Goal: Task Accomplishment & Management: Use online tool/utility

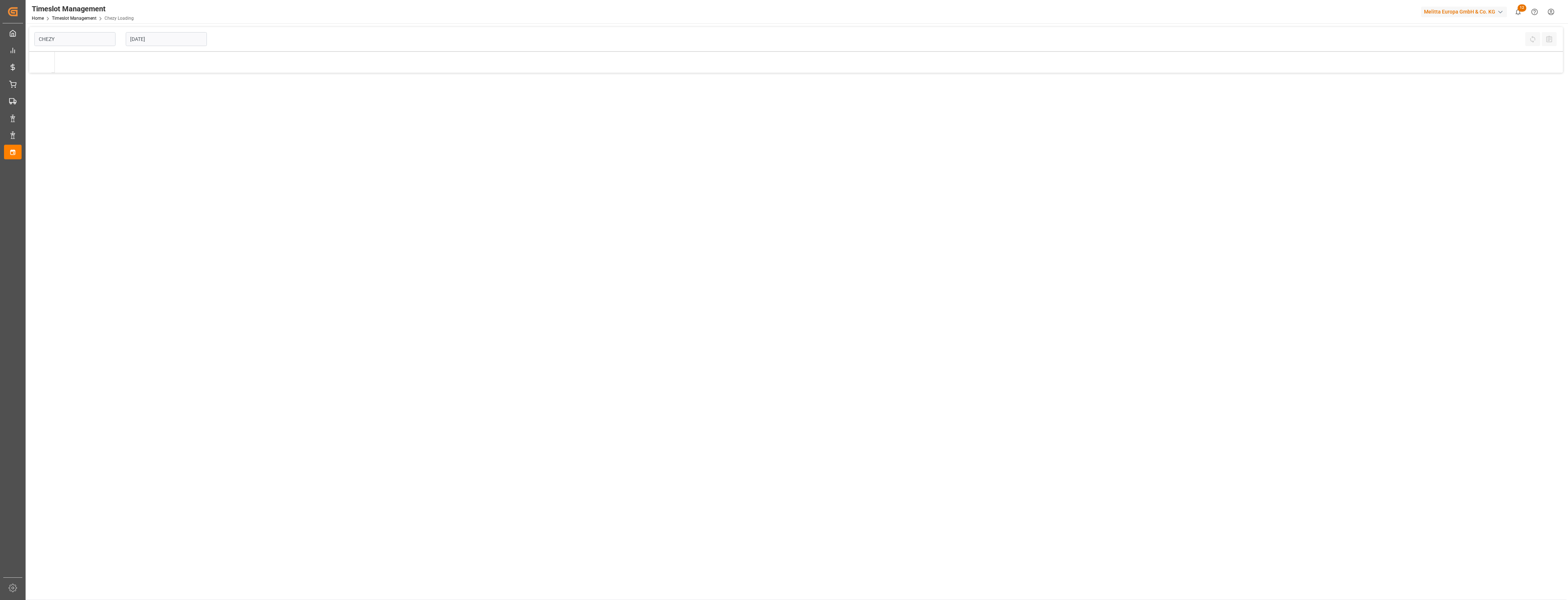
type input "Chezy Loading"
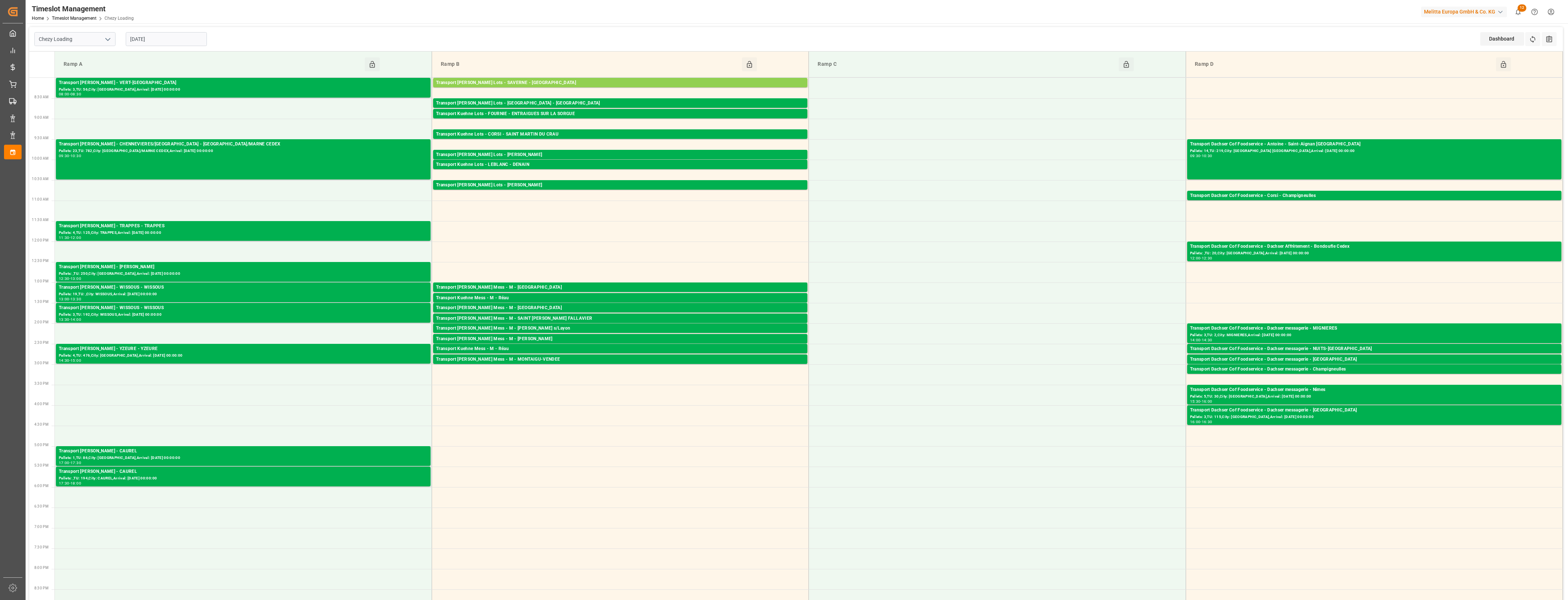
click at [173, 37] on input "09-10-2025" at bounding box center [166, 39] width 81 height 14
click at [193, 99] on span "10" at bounding box center [192, 97] width 5 height 5
type input "[DATE]"
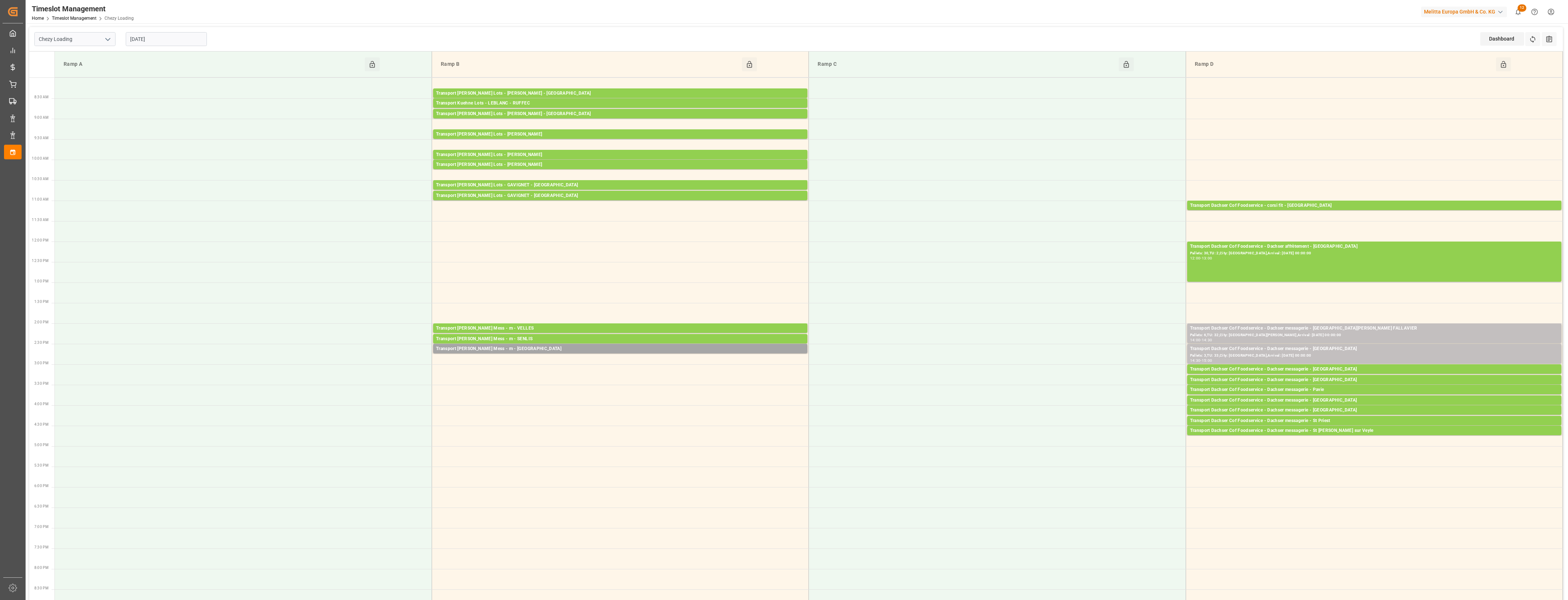
click at [108, 40] on icon "open menu" at bounding box center [108, 40] width 9 height 9
click at [75, 70] on div "Chezy Unloading" at bounding box center [75, 71] width 80 height 16
type input "Chezy Unloading"
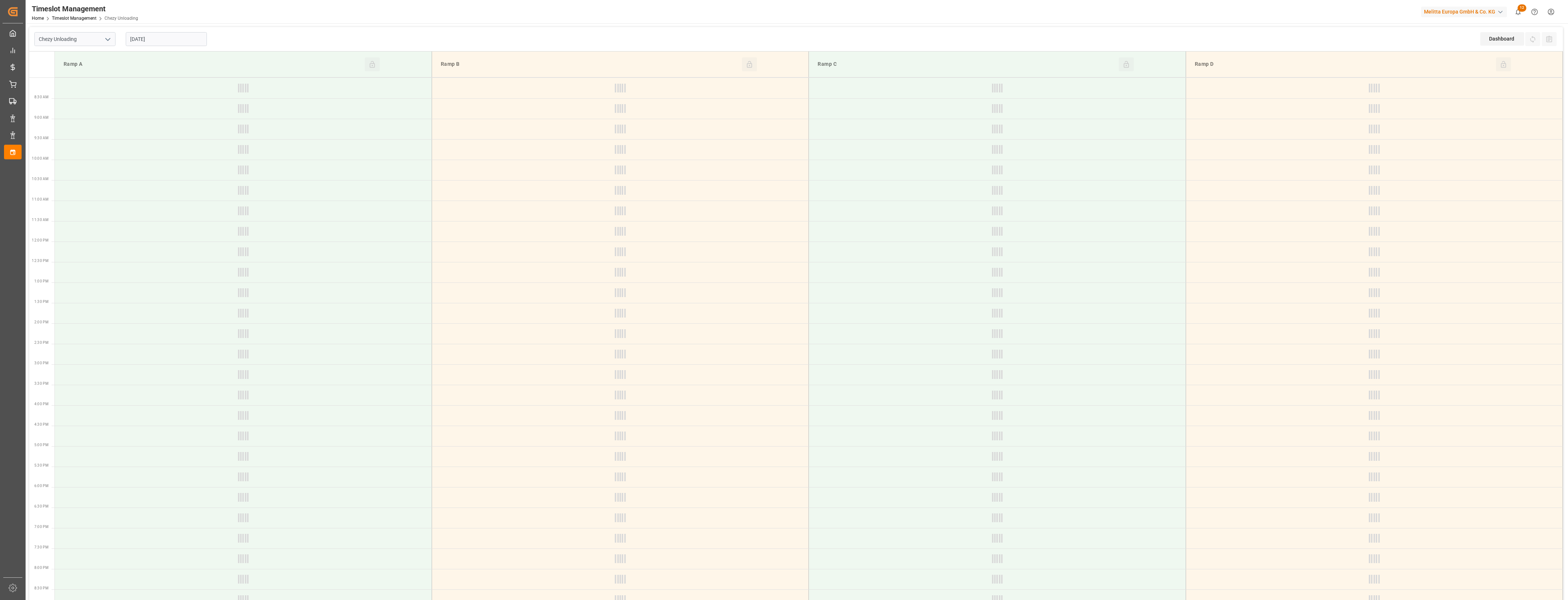
click at [157, 41] on input "[DATE]" at bounding box center [166, 39] width 81 height 14
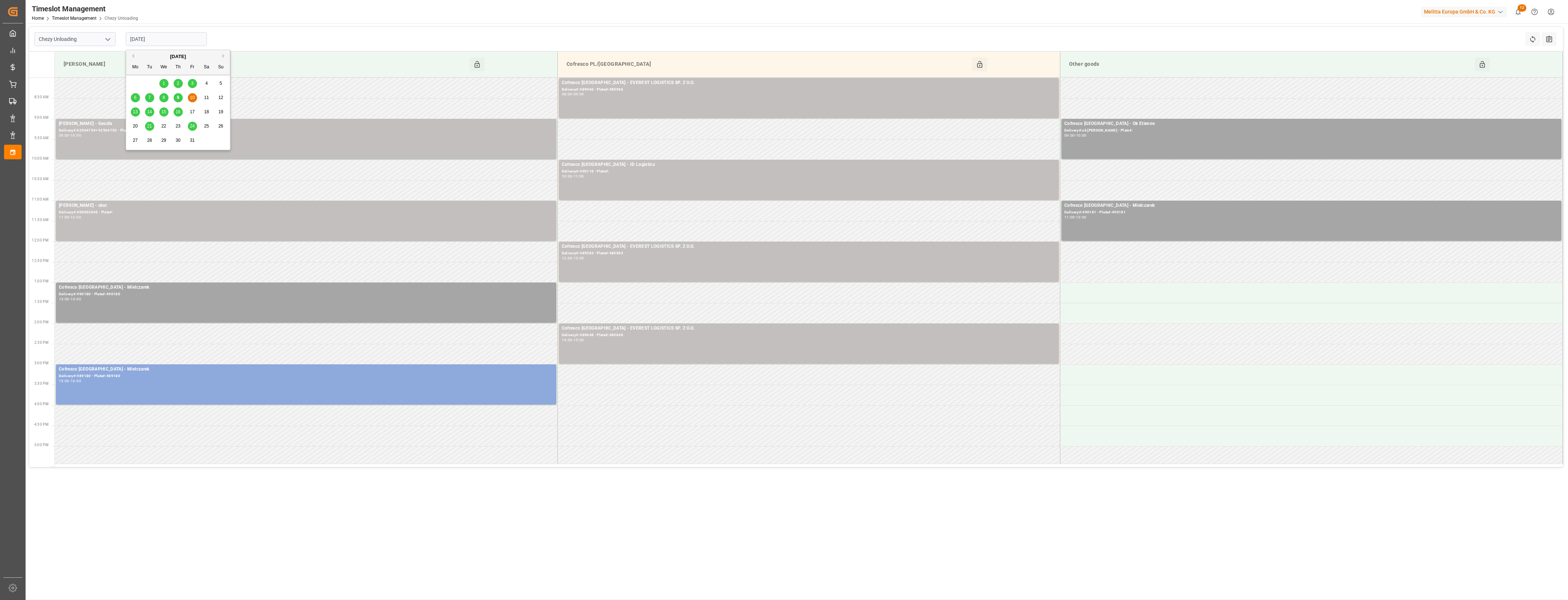
click at [178, 100] on span "9" at bounding box center [178, 97] width 2 height 5
type input "09-10-2025"
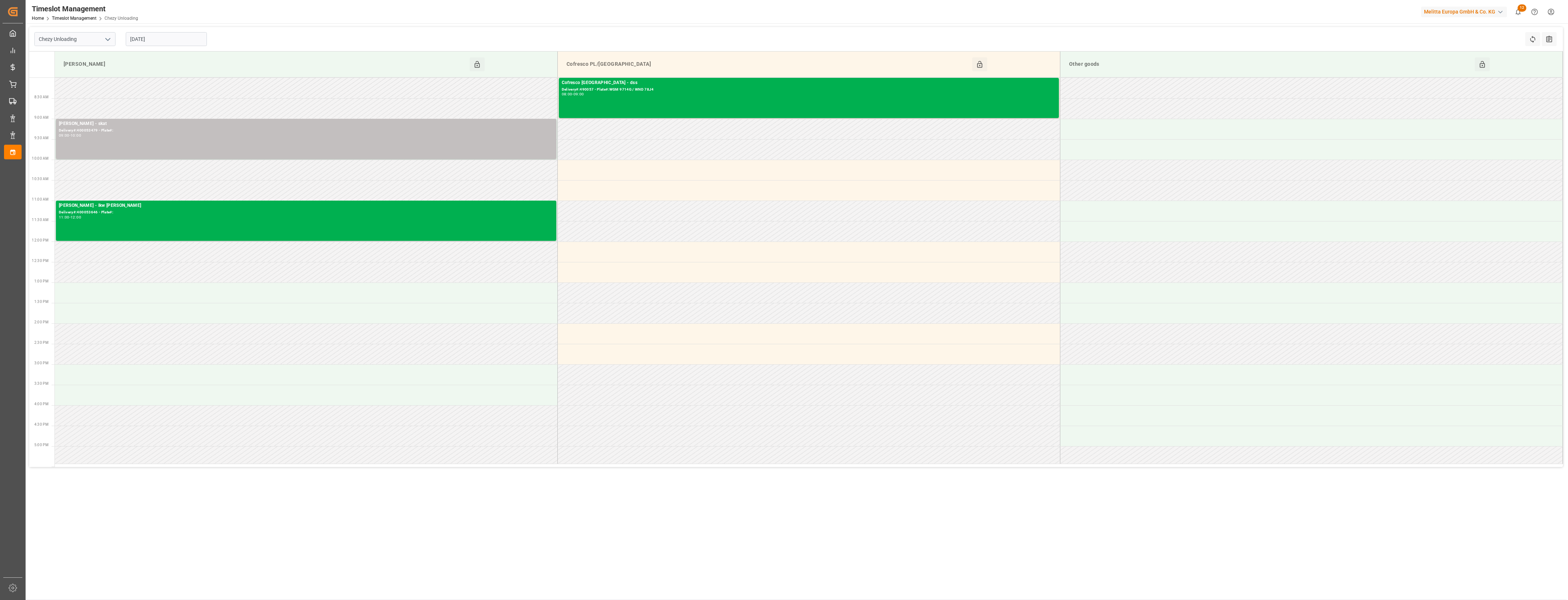
click at [173, 40] on input "09-10-2025" at bounding box center [166, 39] width 81 height 14
click at [191, 97] on span "10" at bounding box center [192, 97] width 5 height 5
type input "[DATE]"
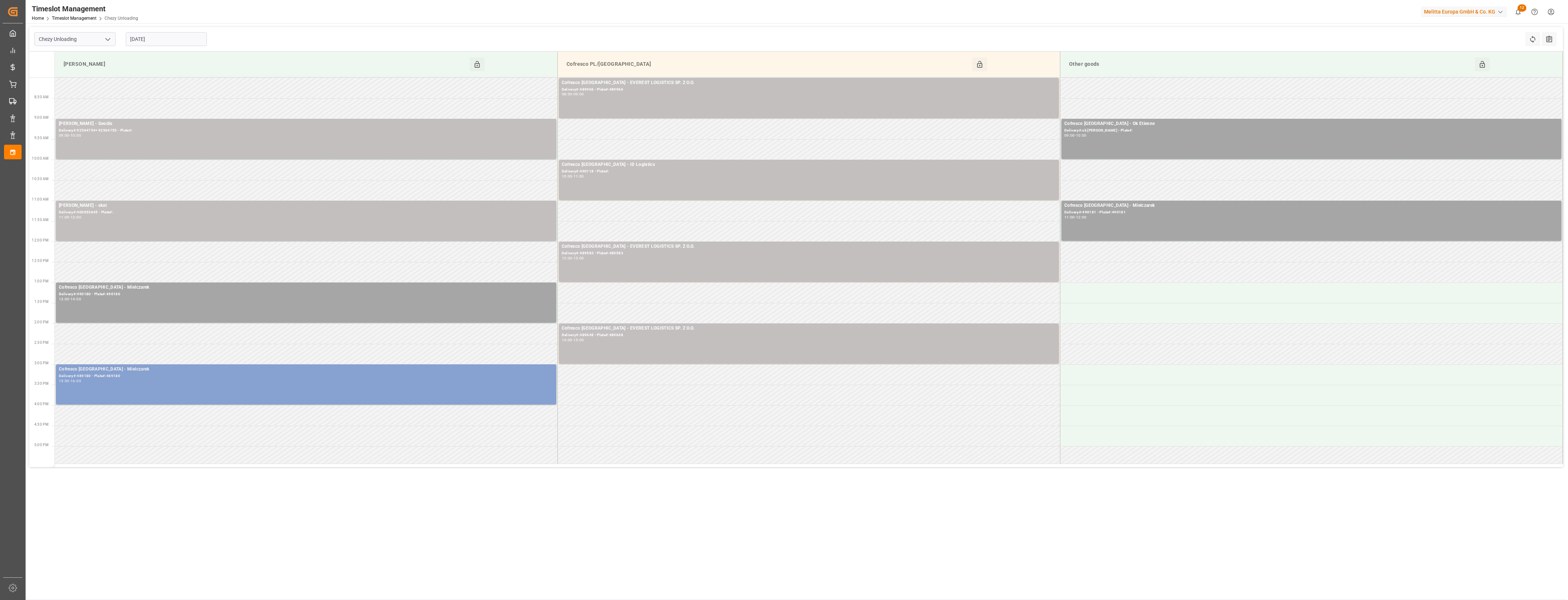
click at [111, 377] on div "Delivery#:489180 - Plate#:489180" at bounding box center [306, 376] width 494 height 6
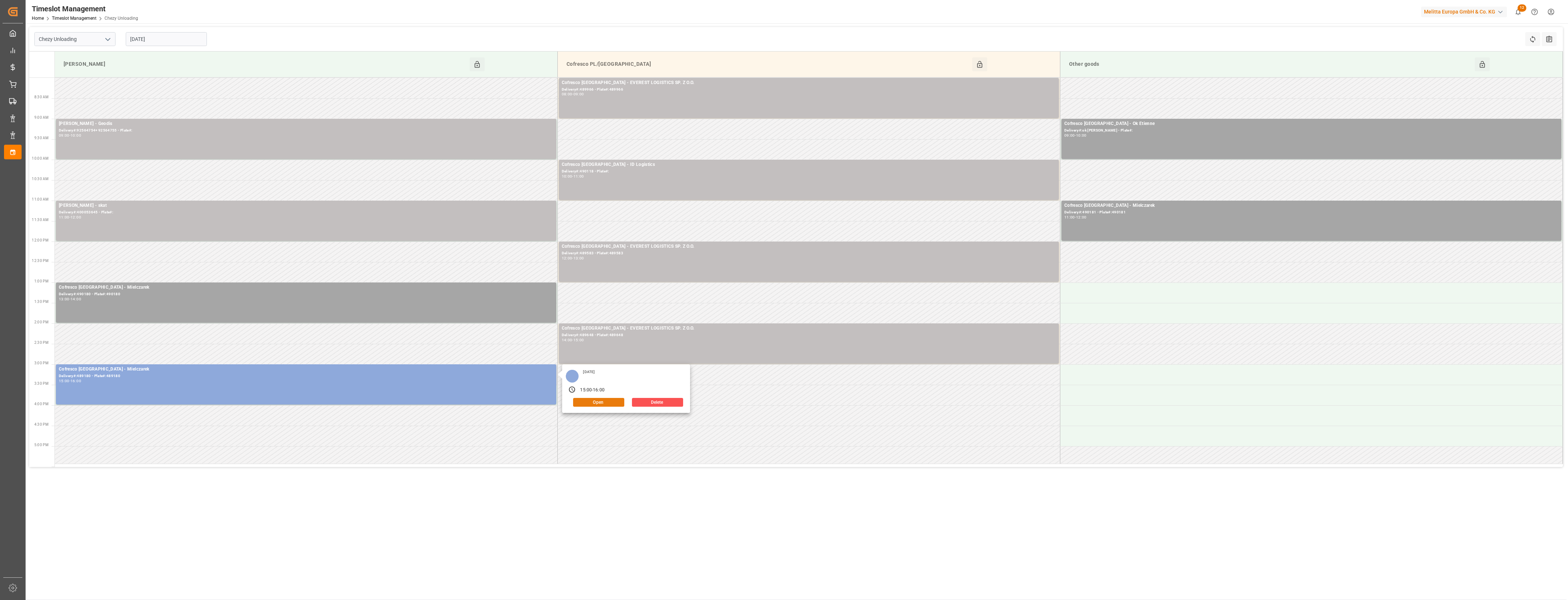
click at [592, 405] on button "Open" at bounding box center [599, 402] width 51 height 9
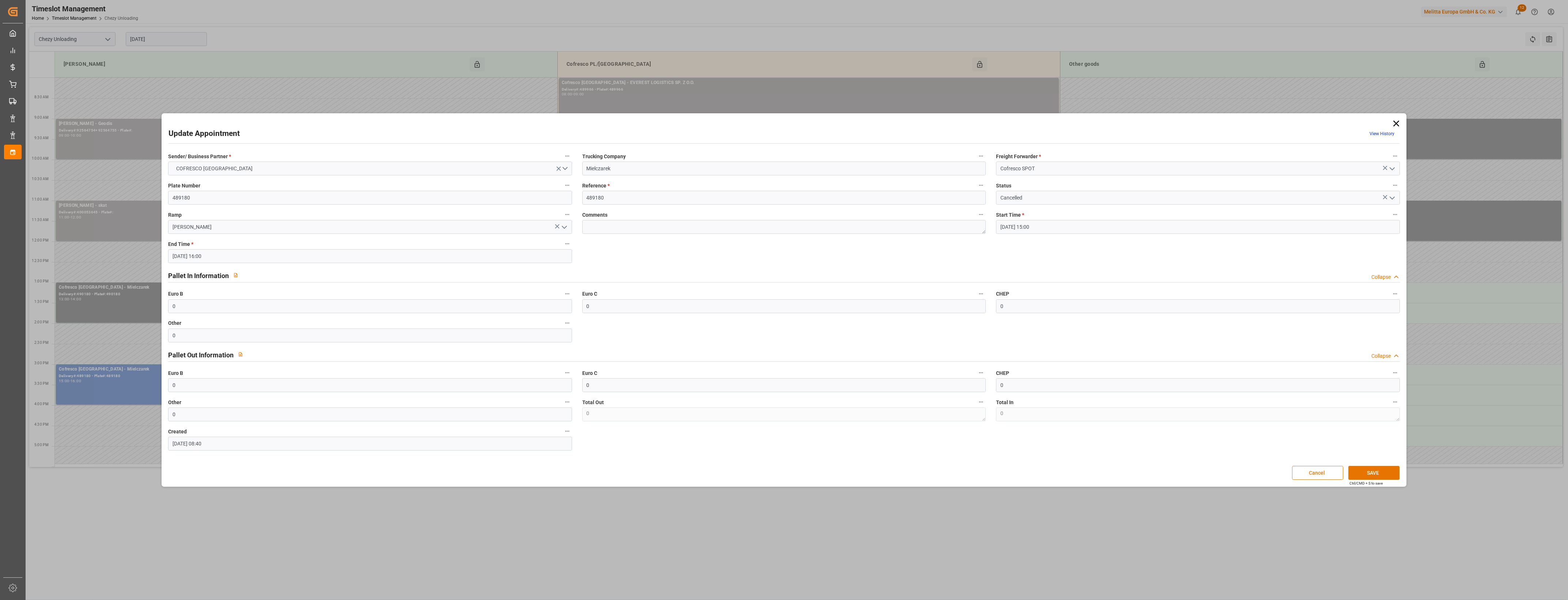
click at [1327, 472] on button "Cancel" at bounding box center [1318, 473] width 51 height 14
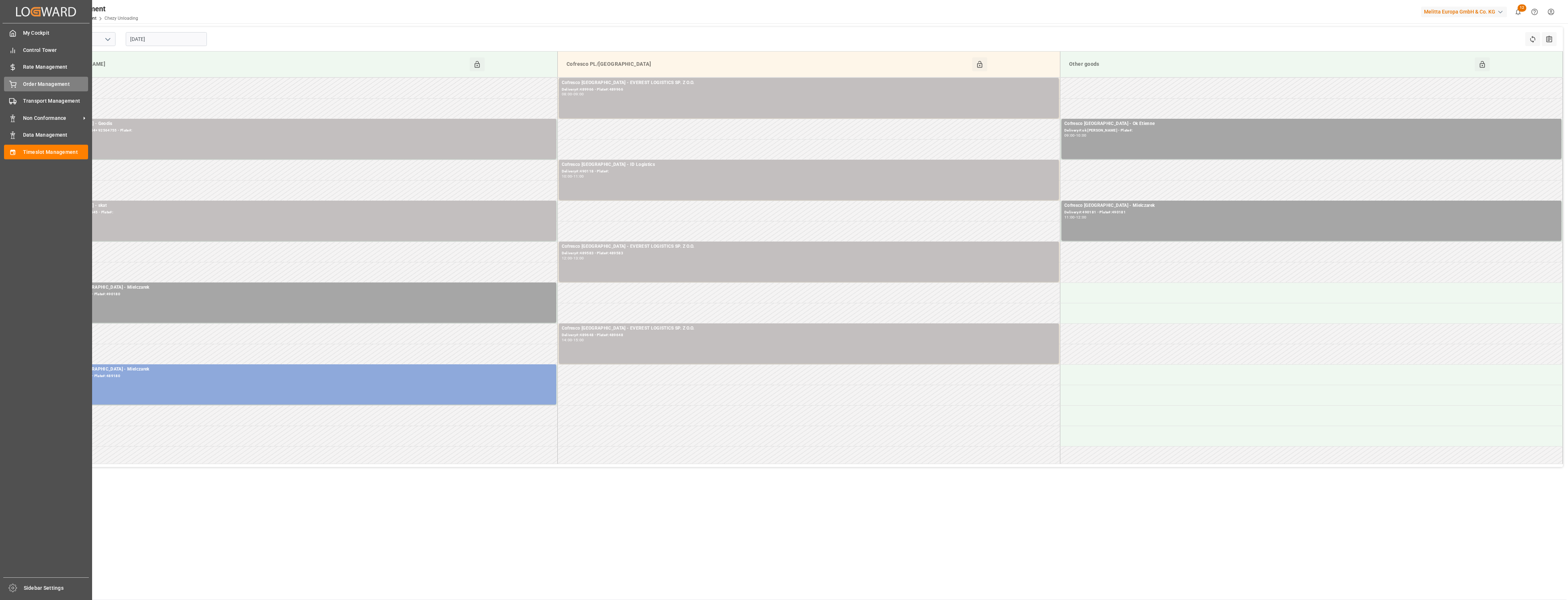
click at [17, 79] on div "Order Management Order Management" at bounding box center [46, 83] width 84 height 14
